Goal: Transaction & Acquisition: Purchase product/service

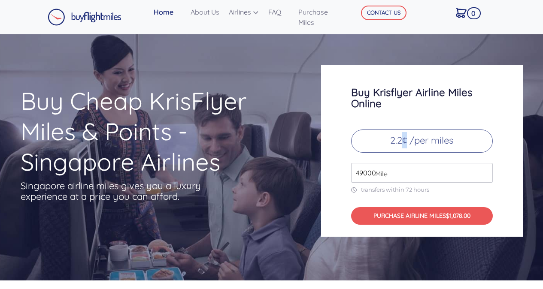
click at [404, 136] on p "2.2¢ /per miles" at bounding box center [422, 141] width 142 height 23
drag, startPoint x: 404, startPoint y: 136, endPoint x: 390, endPoint y: 144, distance: 15.6
click at [390, 144] on p "2.2¢ /per miles" at bounding box center [422, 141] width 142 height 23
click at [387, 171] on input "49000" at bounding box center [422, 173] width 142 height 20
drag, startPoint x: 396, startPoint y: 172, endPoint x: 308, endPoint y: 171, distance: 88.0
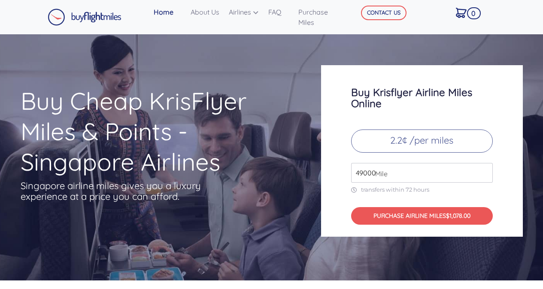
click at [308, 171] on div "Buy Cheap KrisFlyer Miles & Points - Singapore Airlines Singapore airline miles…" at bounding box center [271, 151] width 515 height 172
click at [273, 187] on div "Buy Cheap KrisFlyer Miles & Points - Singapore Airlines Singapore airline miles…" at bounding box center [164, 161] width 300 height 151
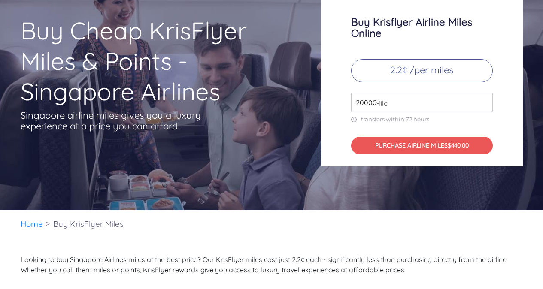
scroll to position [86, 0]
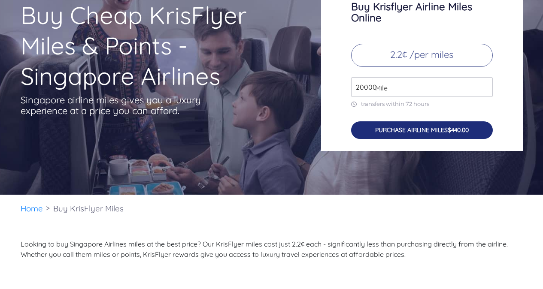
click at [399, 130] on button "PURCHASE AIRLINE MILES $440.00" at bounding box center [422, 130] width 142 height 18
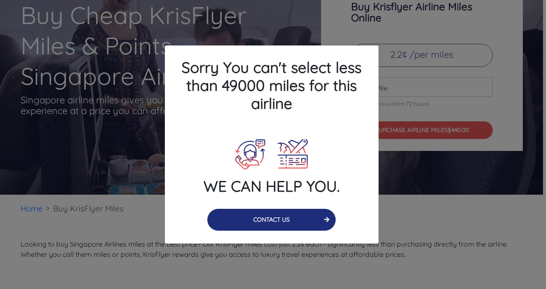
click at [266, 225] on button "CONTACT US" at bounding box center [271, 220] width 128 height 22
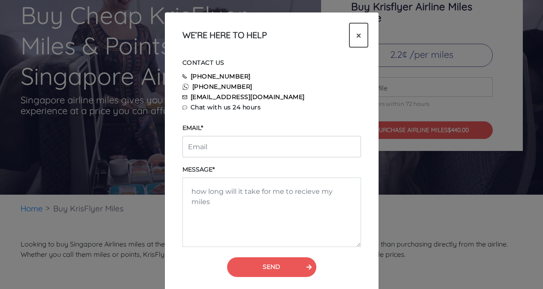
click at [357, 37] on span "×" at bounding box center [358, 35] width 5 height 13
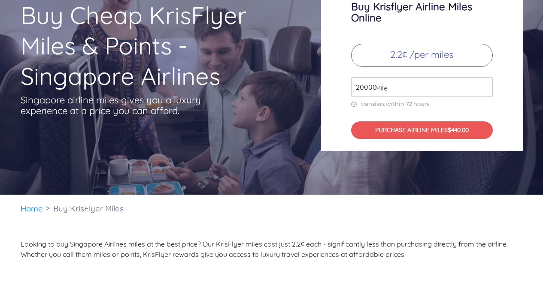
drag, startPoint x: 399, startPoint y: 93, endPoint x: 312, endPoint y: 75, distance: 88.5
click at [315, 74] on div "Buy Krisflyer Airline Miles Online 2.2¢ /per miles 20000 Mile transfers within …" at bounding box center [422, 65] width 215 height 172
type input "50000"
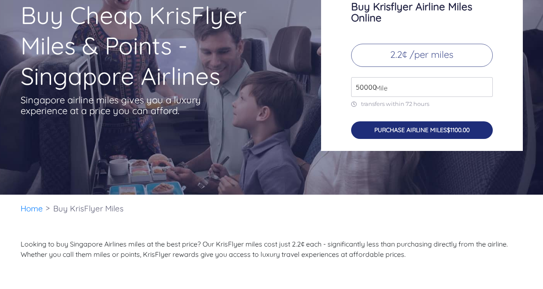
click at [439, 130] on button "PURCHASE AIRLINE MILES $1100.00" at bounding box center [422, 130] width 142 height 18
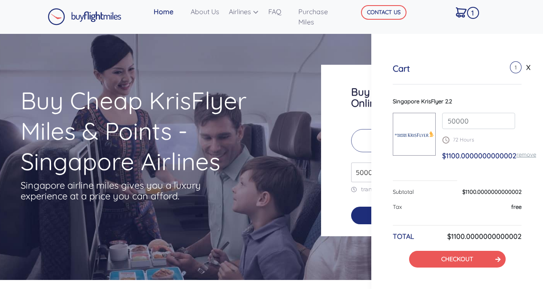
scroll to position [0, 0]
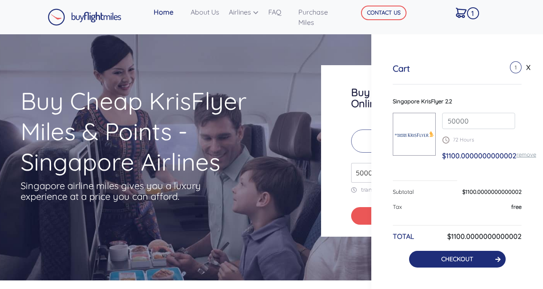
click at [439, 261] on button "CHECKOUT" at bounding box center [457, 259] width 97 height 17
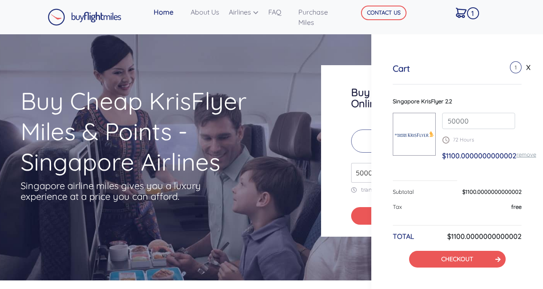
click at [463, 257] on link "CHECKOUT" at bounding box center [457, 259] width 32 height 8
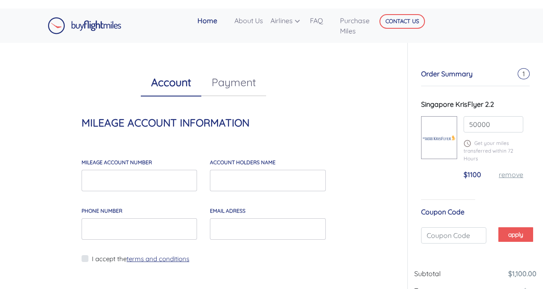
click at [372, 146] on div "Account Payment MILEAGE ACCOUNT INFORMATION MILEAGE account number account hold…" at bounding box center [203, 191] width 394 height 315
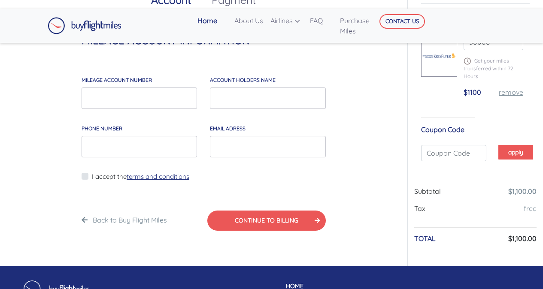
scroll to position [43, 0]
